Goal: Task Accomplishment & Management: Complete application form

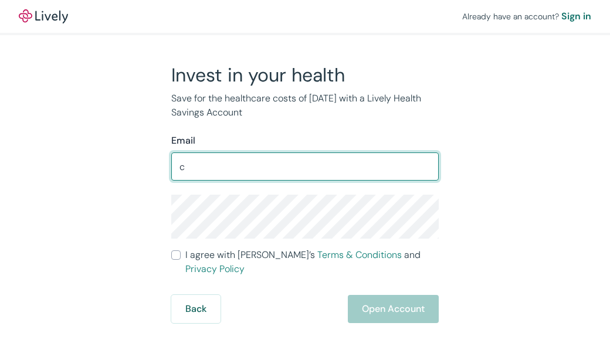
type input "[EMAIL_ADDRESS][DOMAIN_NAME]"
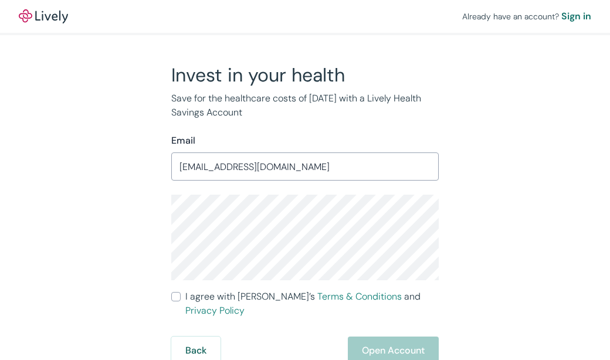
click at [179, 297] on input "I agree with Lively’s Terms & Conditions and Privacy Policy" at bounding box center [175, 296] width 9 height 9
checkbox input "true"
click at [410, 341] on button "Open Account" at bounding box center [393, 350] width 91 height 28
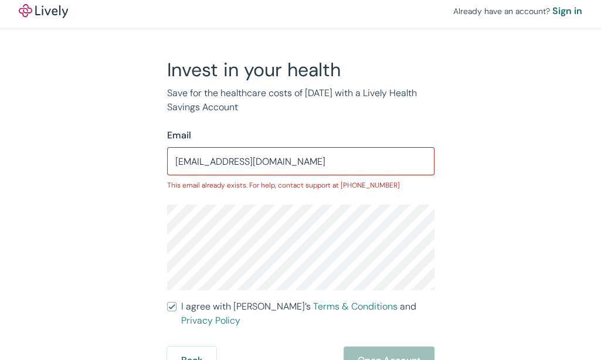
scroll to position [6, 0]
click at [417, 346] on div "Back Open Account" at bounding box center [300, 360] width 267 height 28
click at [412, 352] on div "Back Open Account" at bounding box center [300, 360] width 267 height 28
click at [415, 349] on div "Back Open Account" at bounding box center [300, 360] width 267 height 28
click at [414, 350] on div "Back Open Account" at bounding box center [300, 360] width 267 height 28
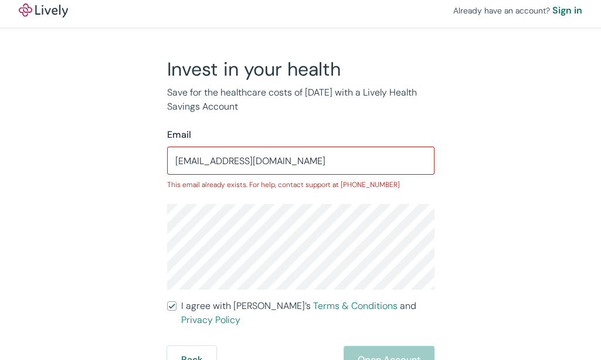
click at [406, 162] on input "[EMAIL_ADDRESS][DOMAIN_NAME]" at bounding box center [300, 160] width 267 height 23
click at [387, 346] on div "Back Open Account" at bounding box center [300, 360] width 267 height 28
